Goal: Navigation & Orientation: Go to known website

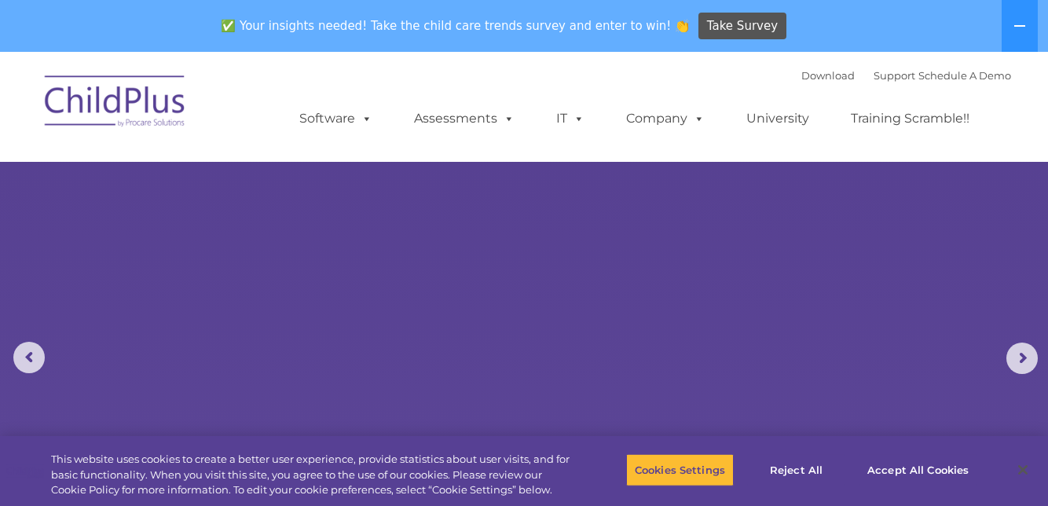
select select "MEDIUM"
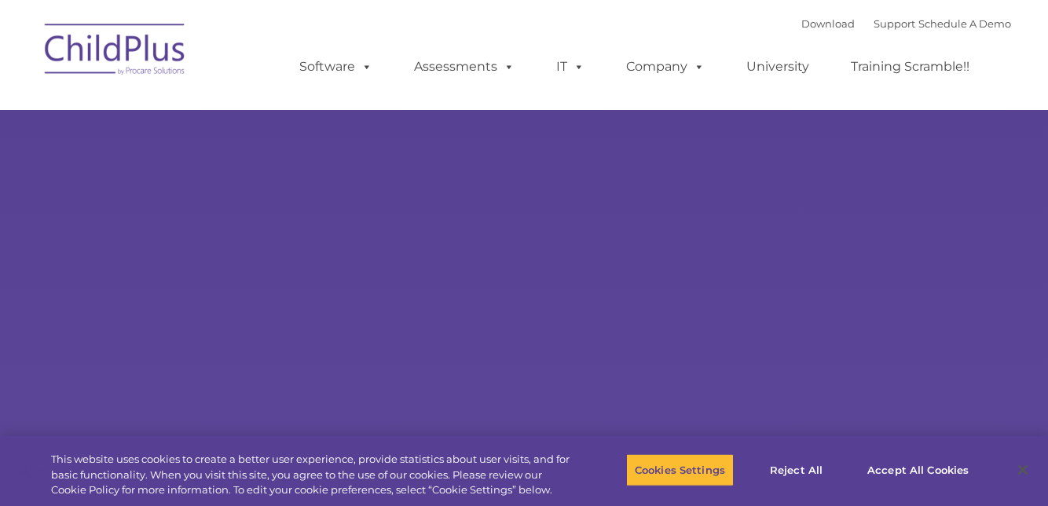
type input ""
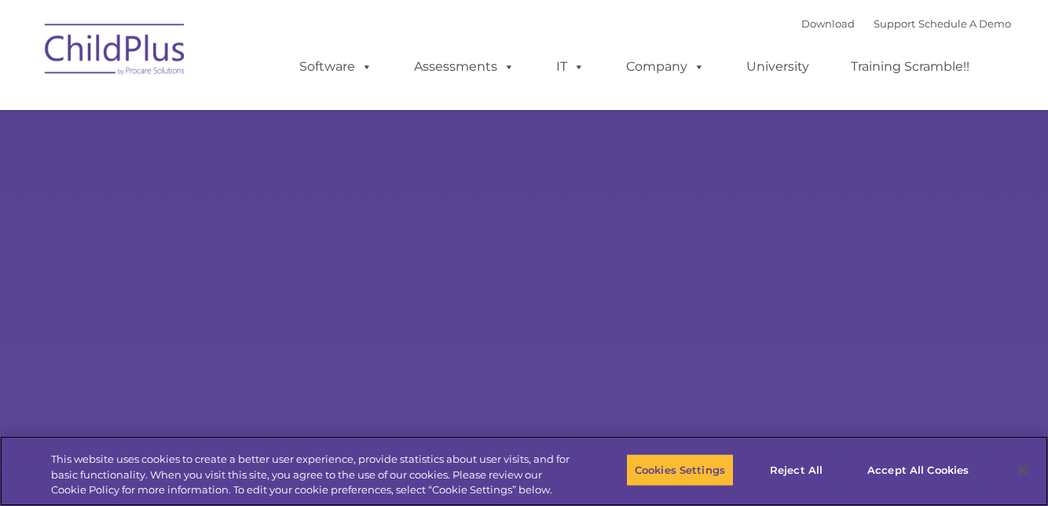
select select "MEDIUM"
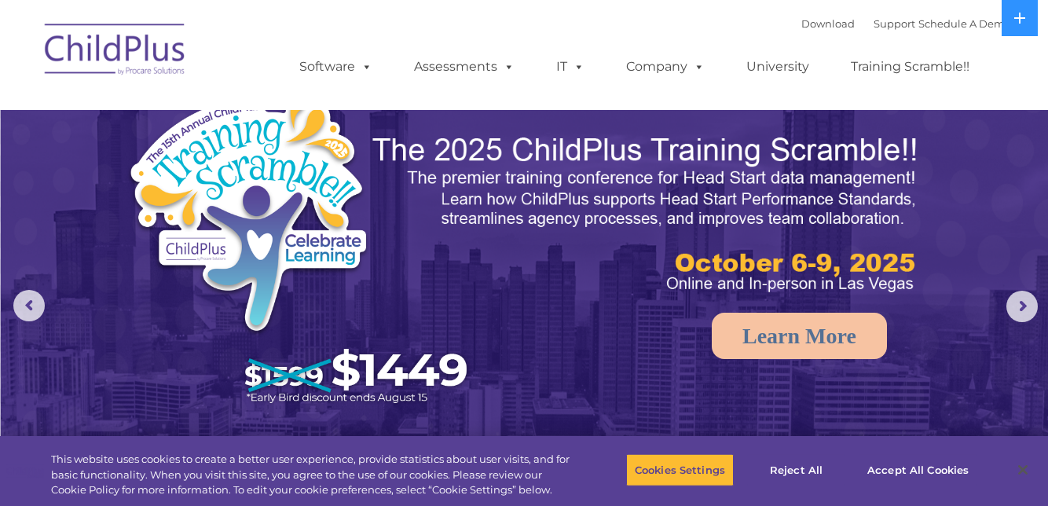
click at [154, 71] on img at bounding box center [115, 52] width 157 height 79
click at [159, 71] on img at bounding box center [115, 52] width 157 height 79
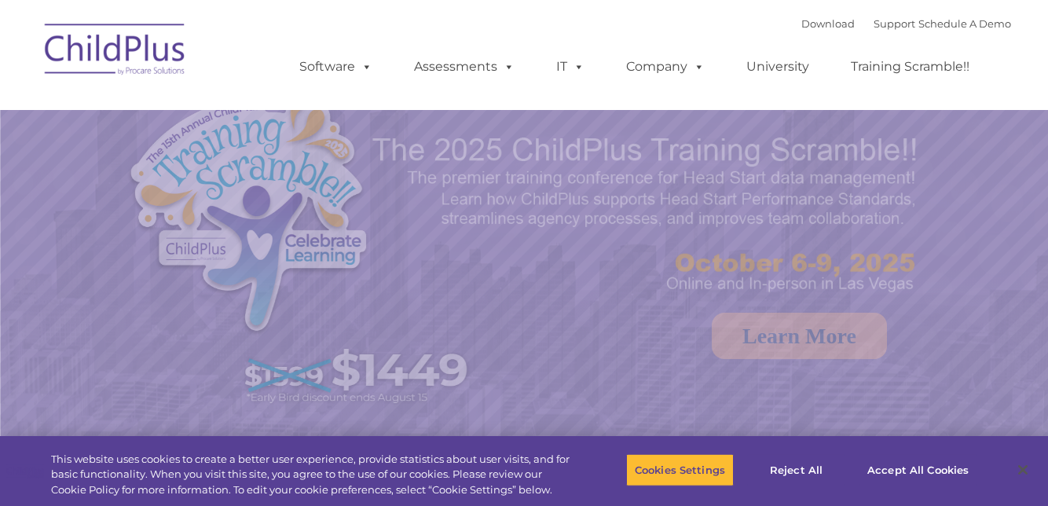
select select "MEDIUM"
